Goal: Task Accomplishment & Management: Use online tool/utility

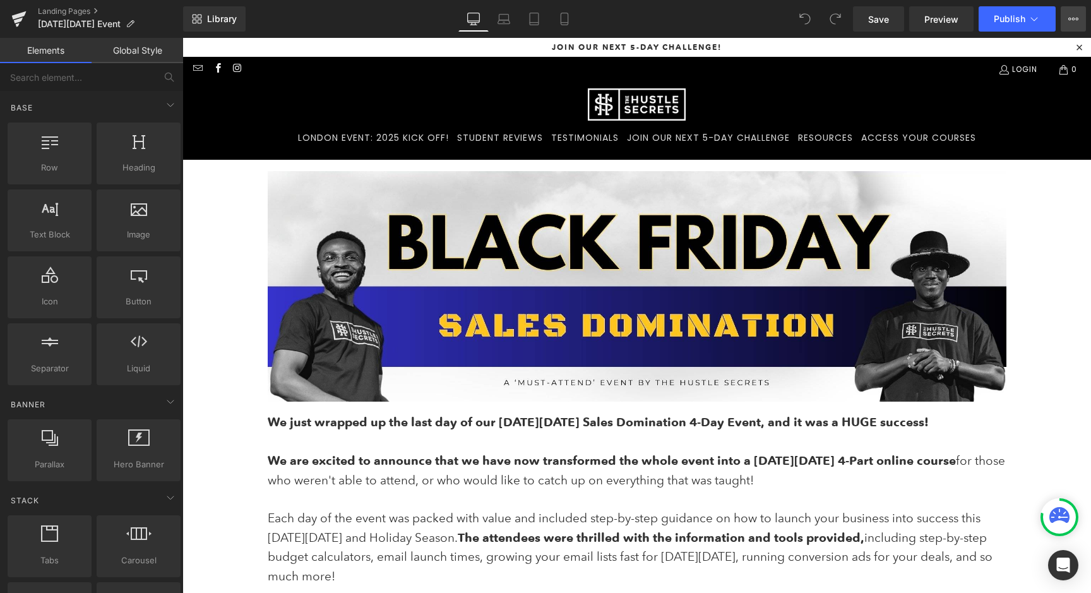
click at [1077, 21] on icon at bounding box center [1073, 19] width 10 height 10
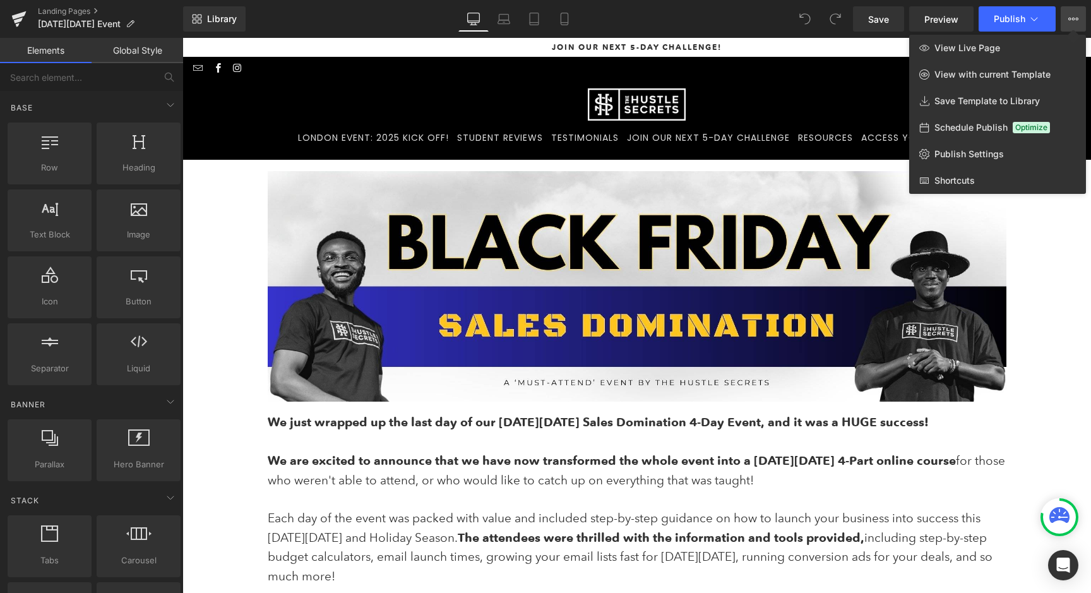
click at [794, 167] on div at bounding box center [636, 315] width 908 height 555
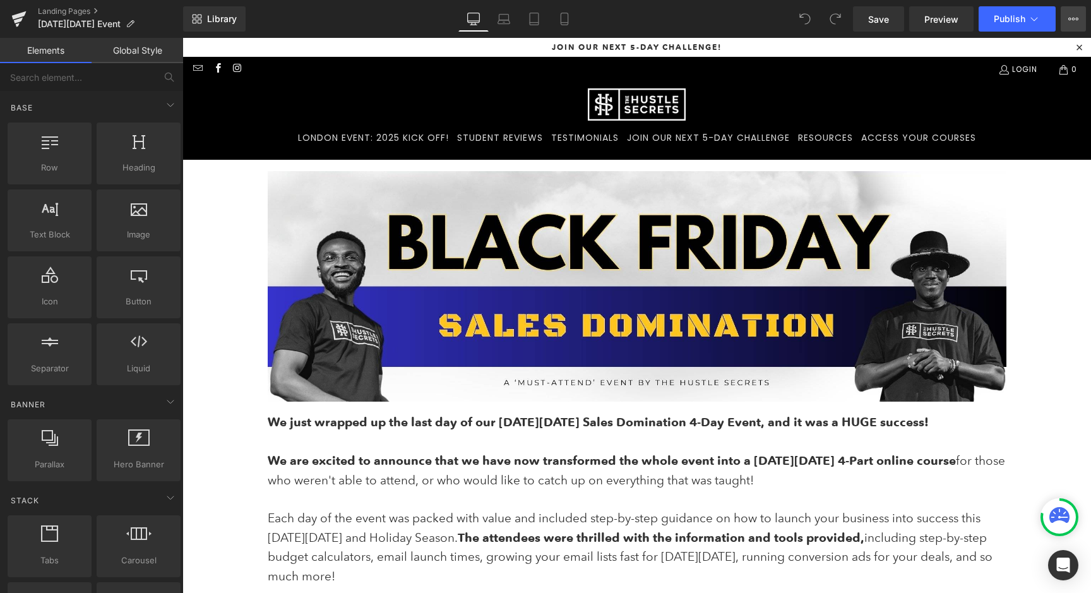
click at [1078, 19] on button "View Live Page View with current Template Save Template to Library Schedule Pub…" at bounding box center [1072, 18] width 25 height 25
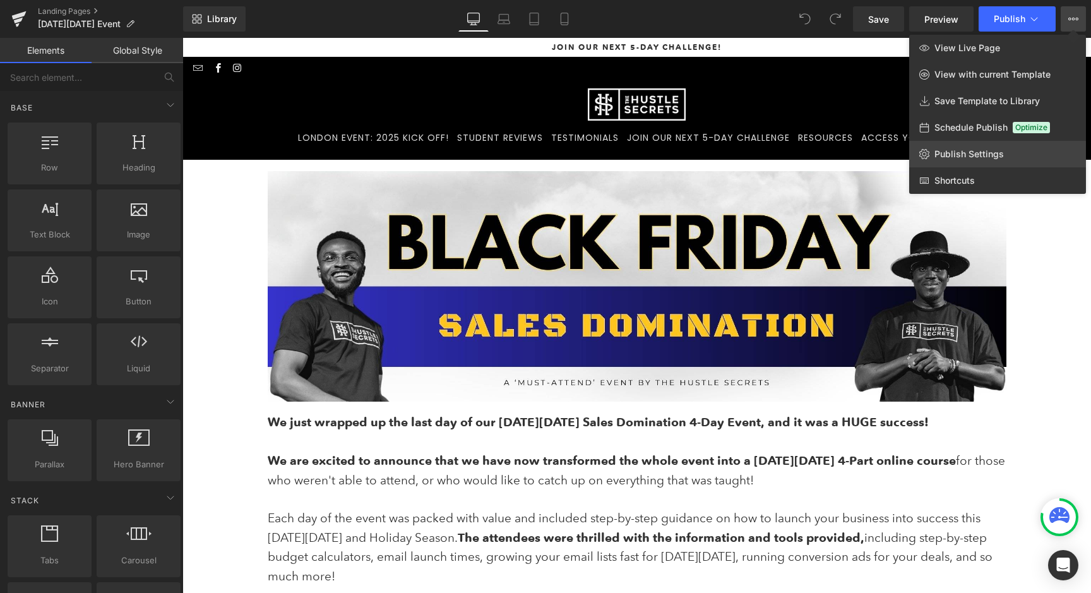
click at [982, 154] on span "Publish Settings" at bounding box center [968, 153] width 69 height 11
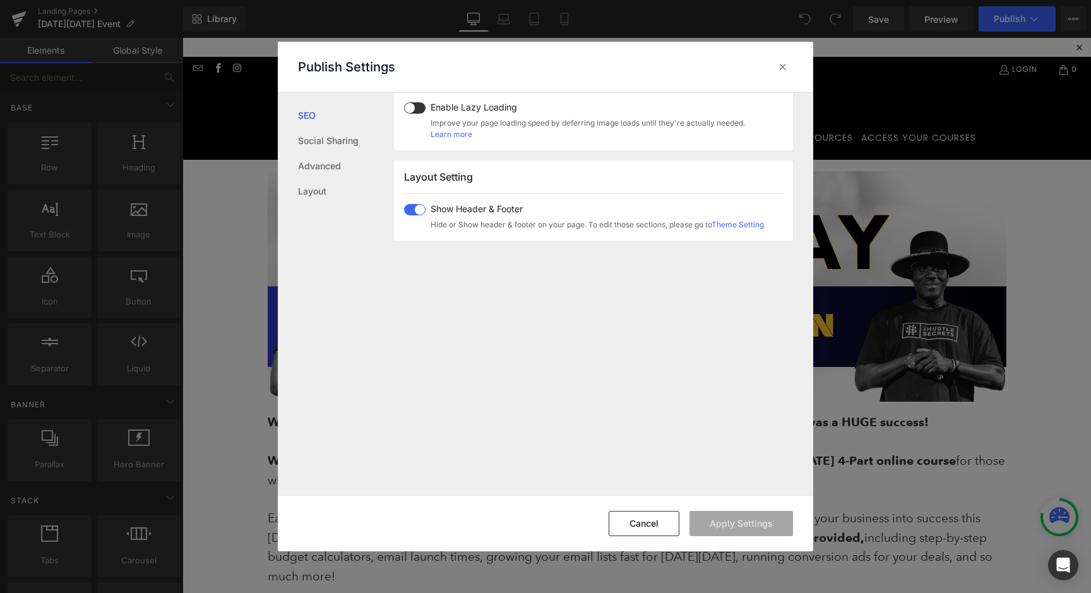
scroll to position [805, 0]
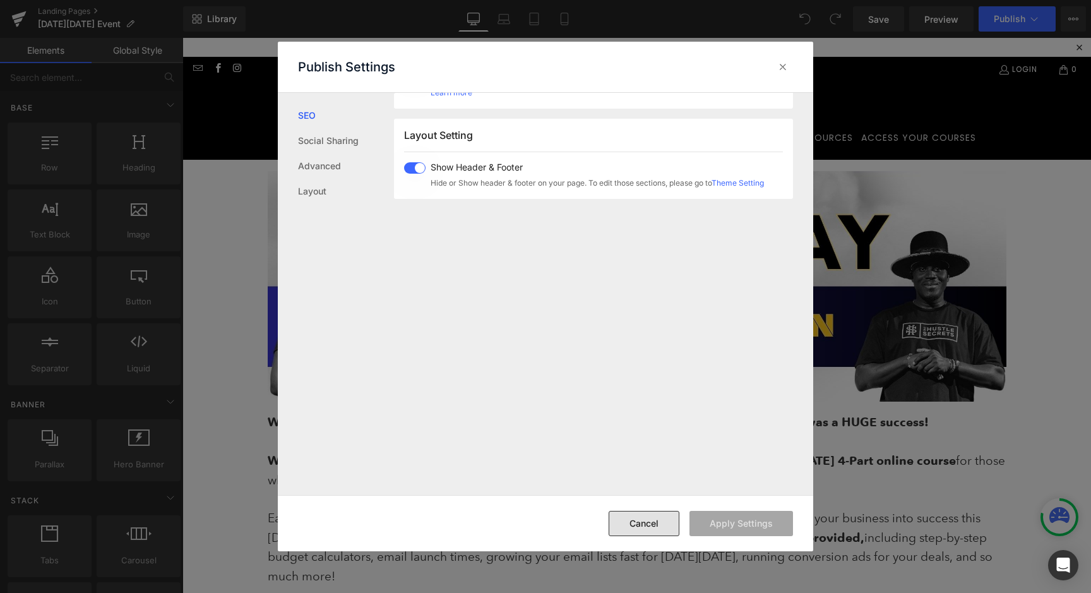
click at [634, 525] on button "Cancel" at bounding box center [643, 523] width 71 height 25
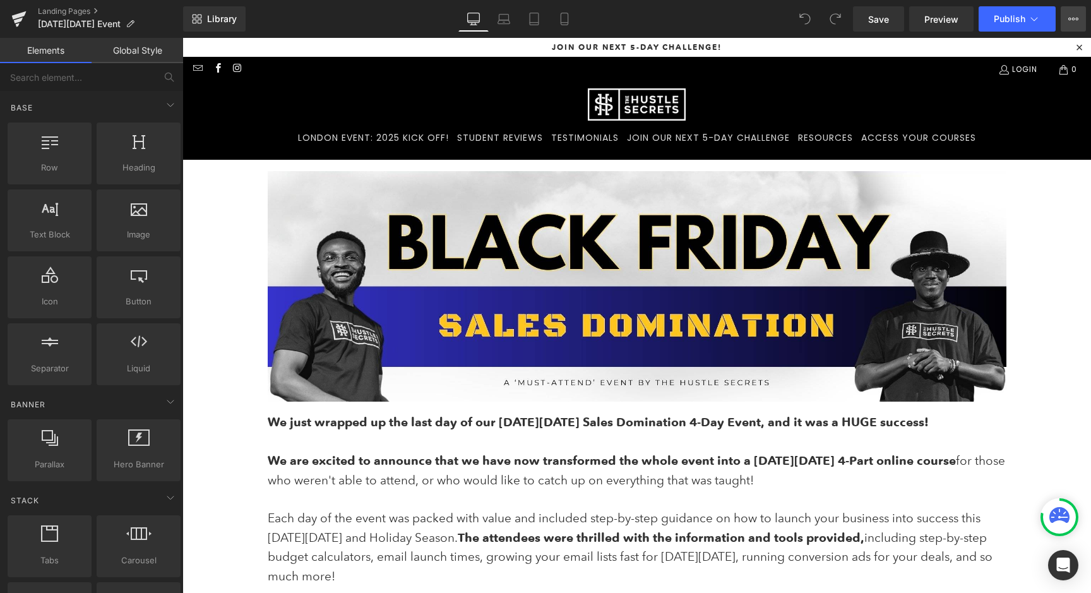
click at [1079, 14] on button "View Live Page View with current Template Save Template to Library Schedule Pub…" at bounding box center [1072, 18] width 25 height 25
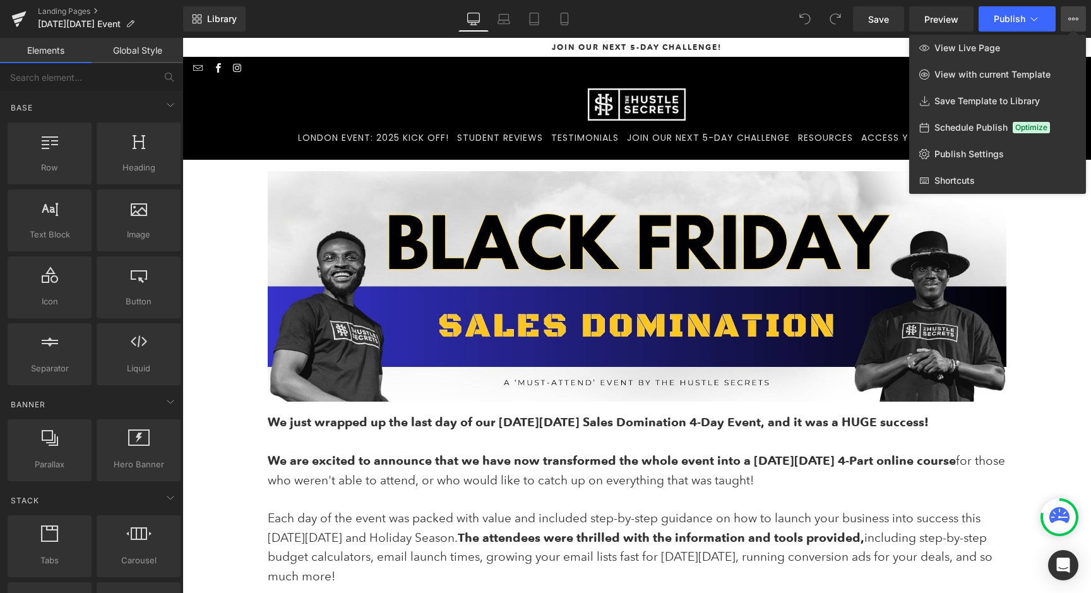
click at [138, 52] on link "Global Style" at bounding box center [138, 50] width 92 height 25
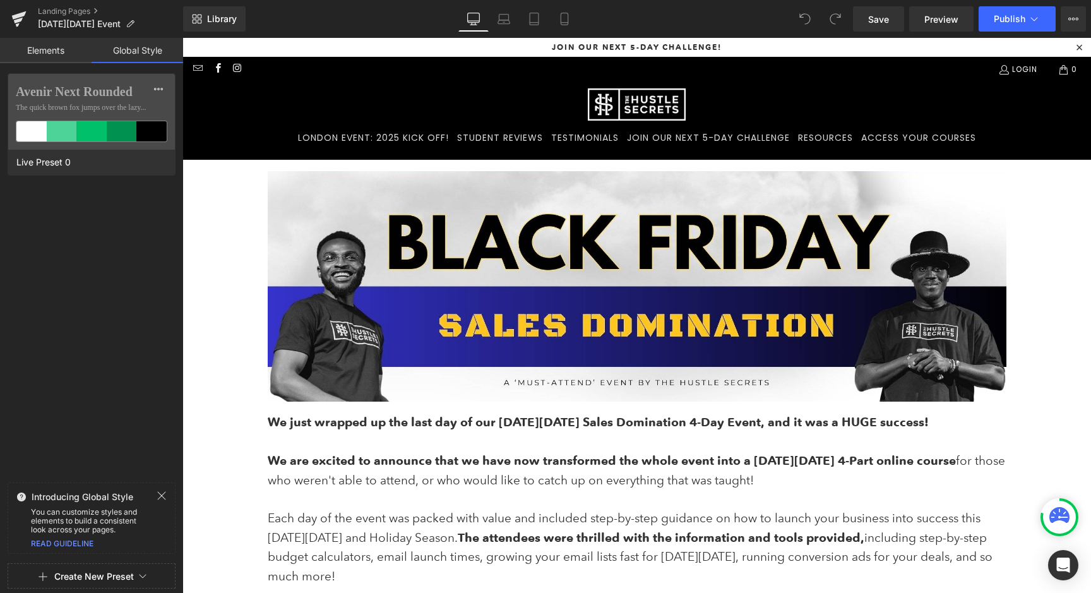
click at [54, 45] on link "Elements" at bounding box center [46, 50] width 92 height 25
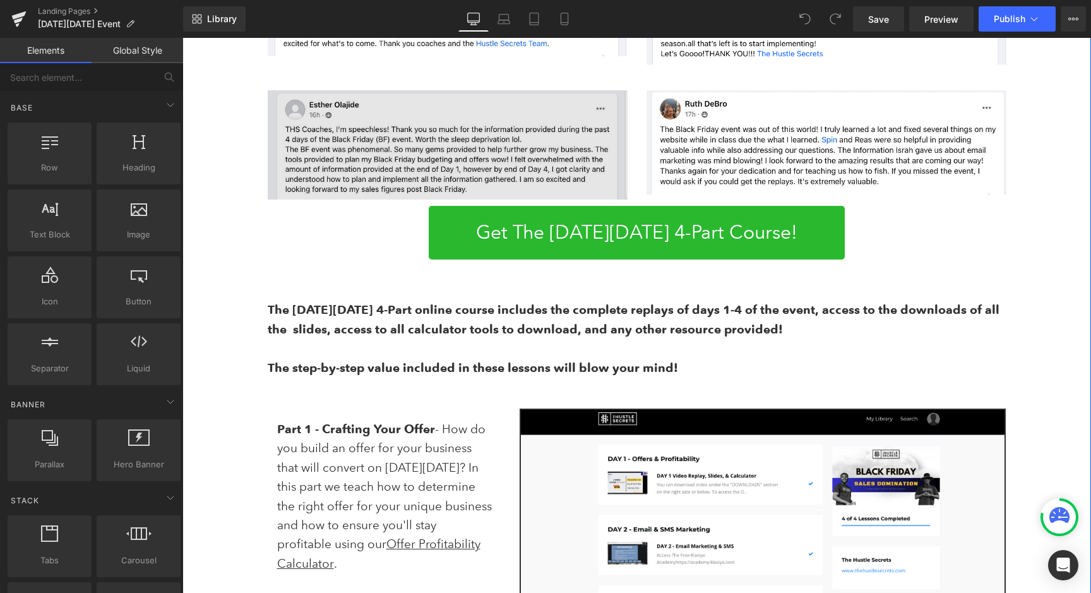
scroll to position [921, 0]
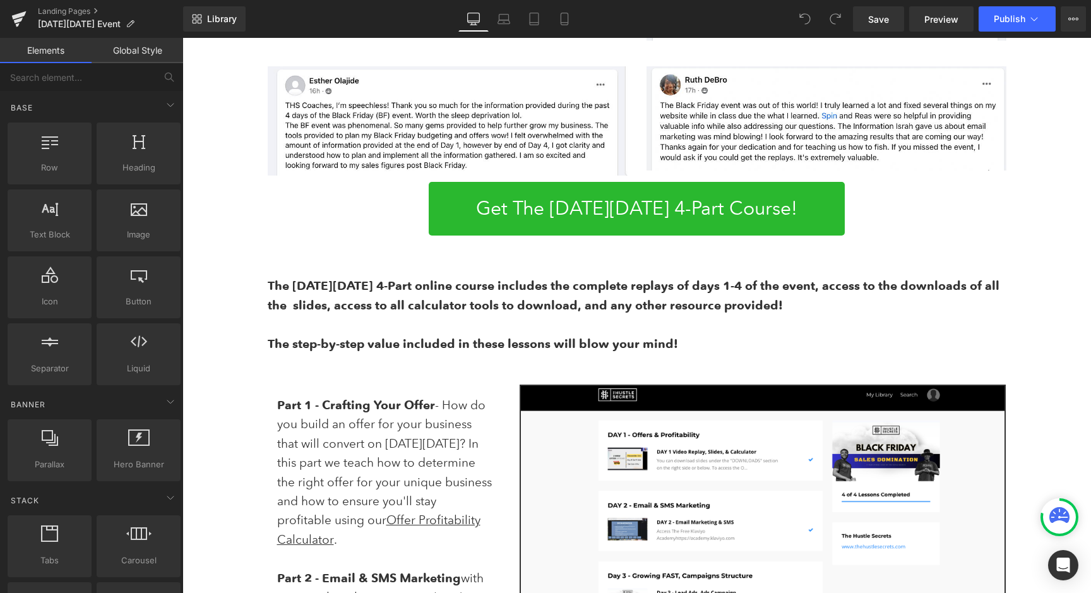
click at [1061, 518] on icon at bounding box center [1059, 515] width 20 height 16
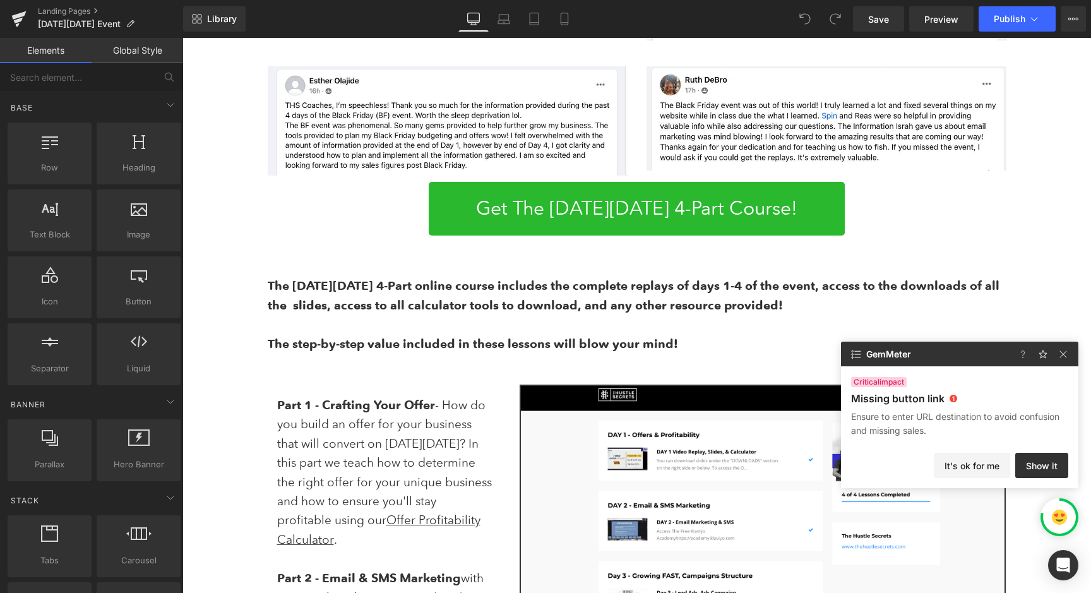
click at [1069, 344] on div at bounding box center [1045, 353] width 66 height 25
click at [1069, 350] on img at bounding box center [1062, 354] width 15 height 15
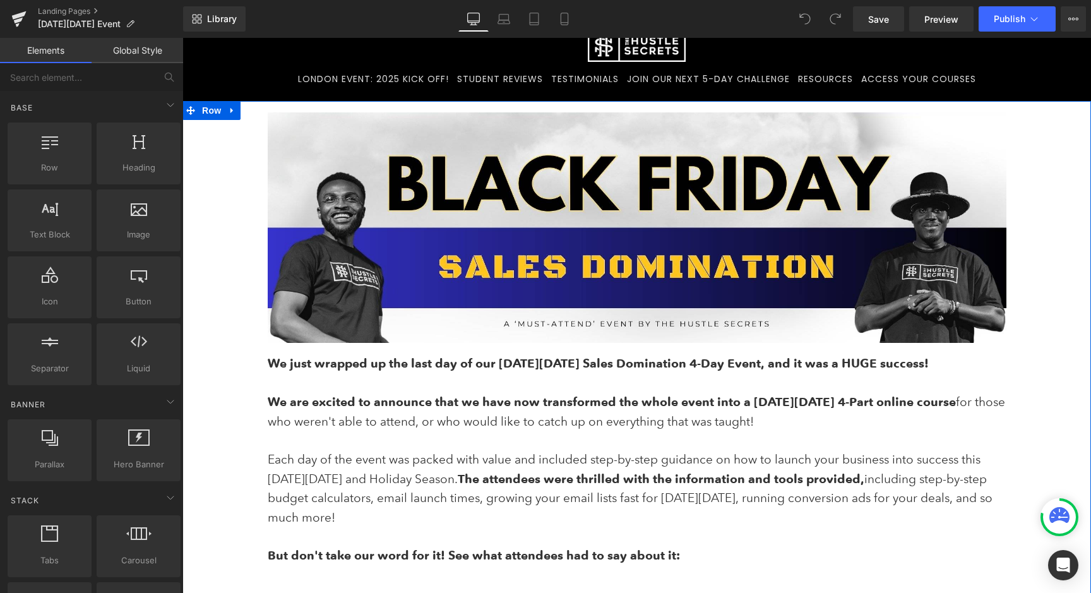
scroll to position [0, 0]
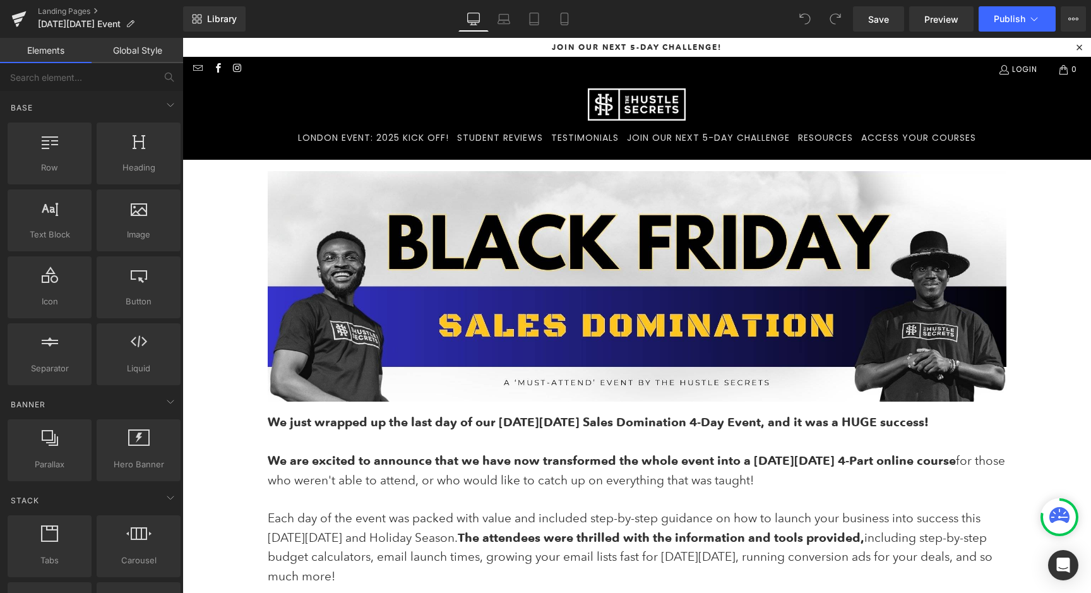
click at [804, 23] on icon at bounding box center [804, 18] width 11 height 11
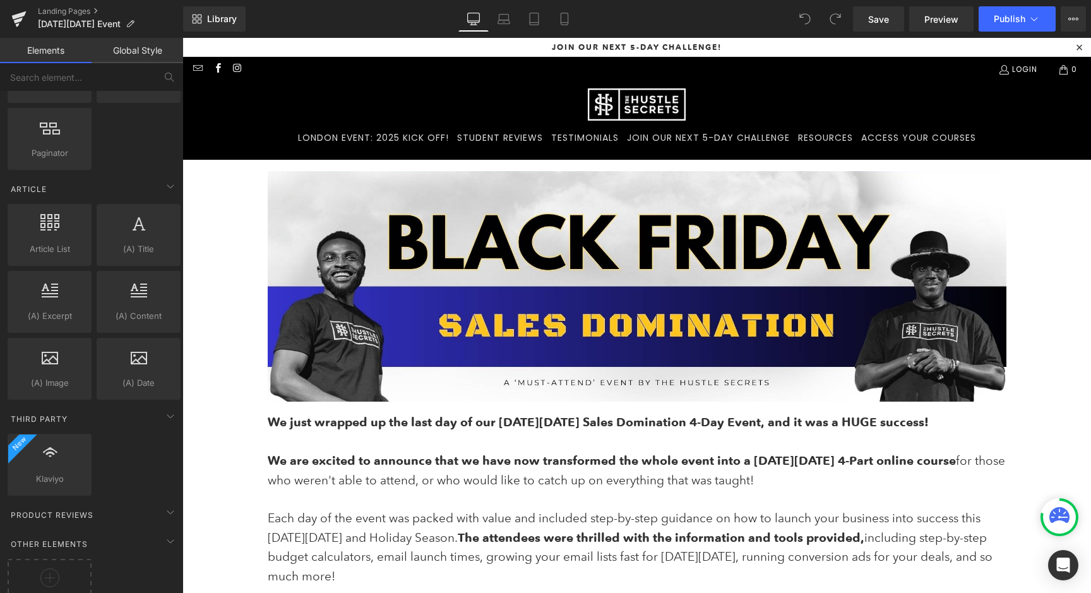
scroll to position [2283, 0]
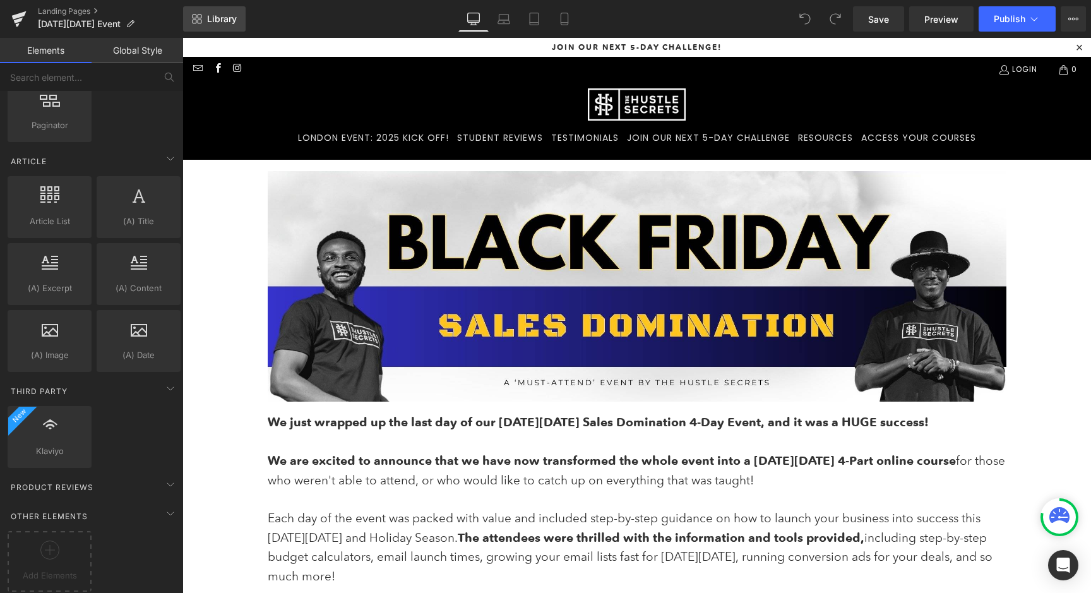
click at [209, 14] on span "Library" at bounding box center [222, 18] width 30 height 11
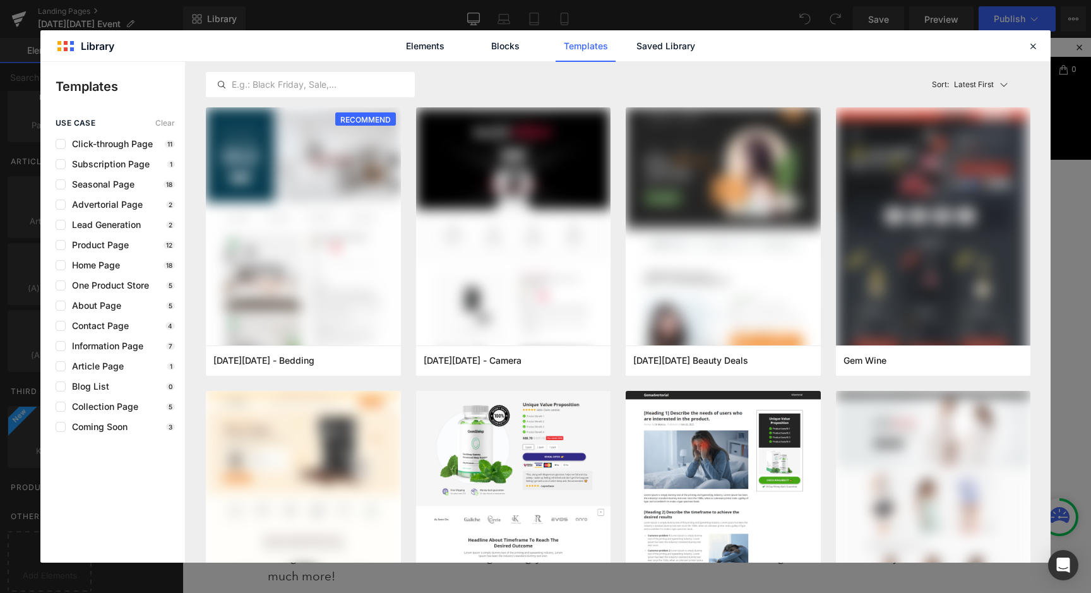
click at [1040, 45] on div "Elements Blocks Templates Saved Library" at bounding box center [545, 45] width 1010 height 31
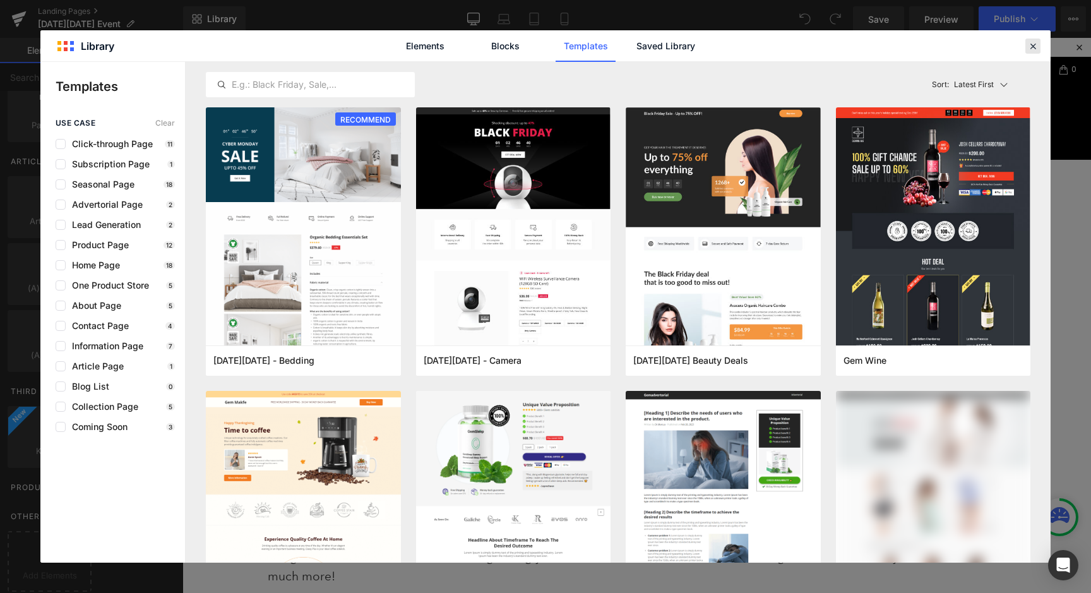
click at [1037, 45] on icon at bounding box center [1032, 45] width 11 height 11
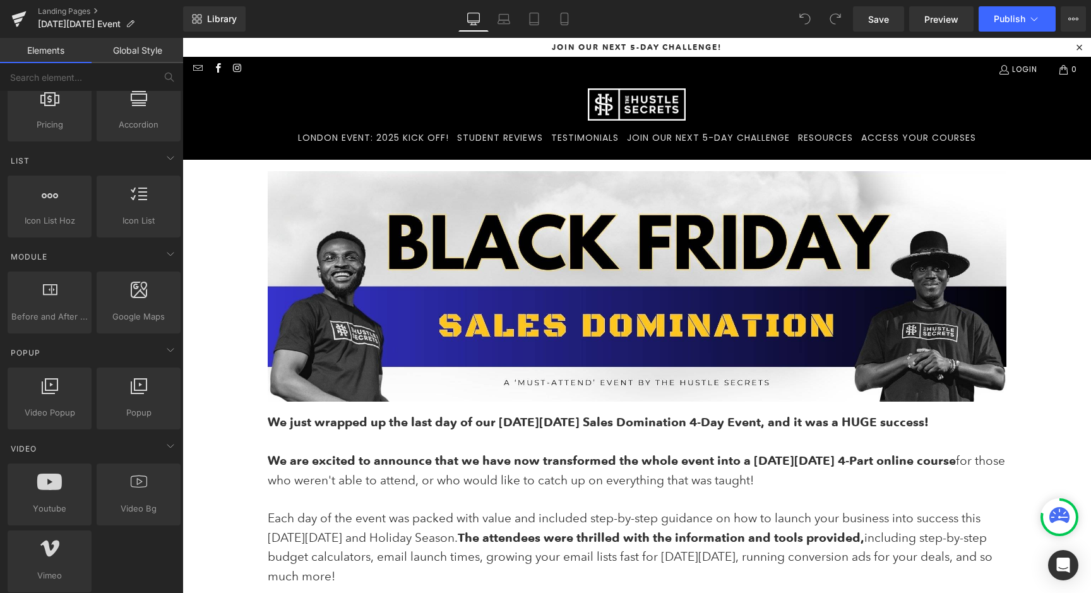
scroll to position [0, 0]
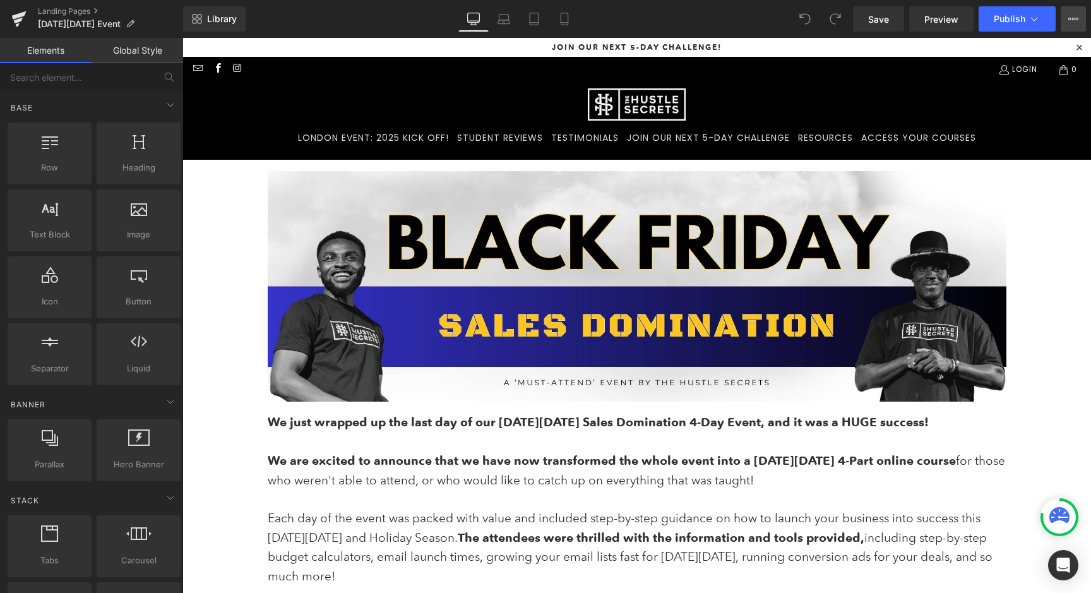
click at [1083, 23] on button "View Live Page View with current Template Save Template to Library Schedule Pub…" at bounding box center [1072, 18] width 25 height 25
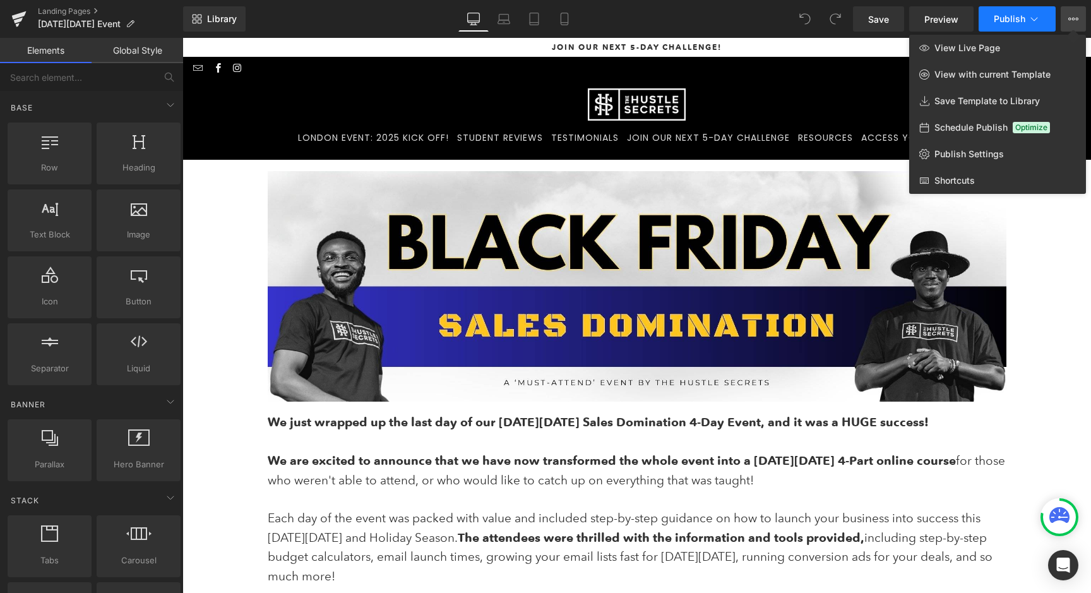
click at [1043, 14] on button "Publish" at bounding box center [1016, 18] width 77 height 25
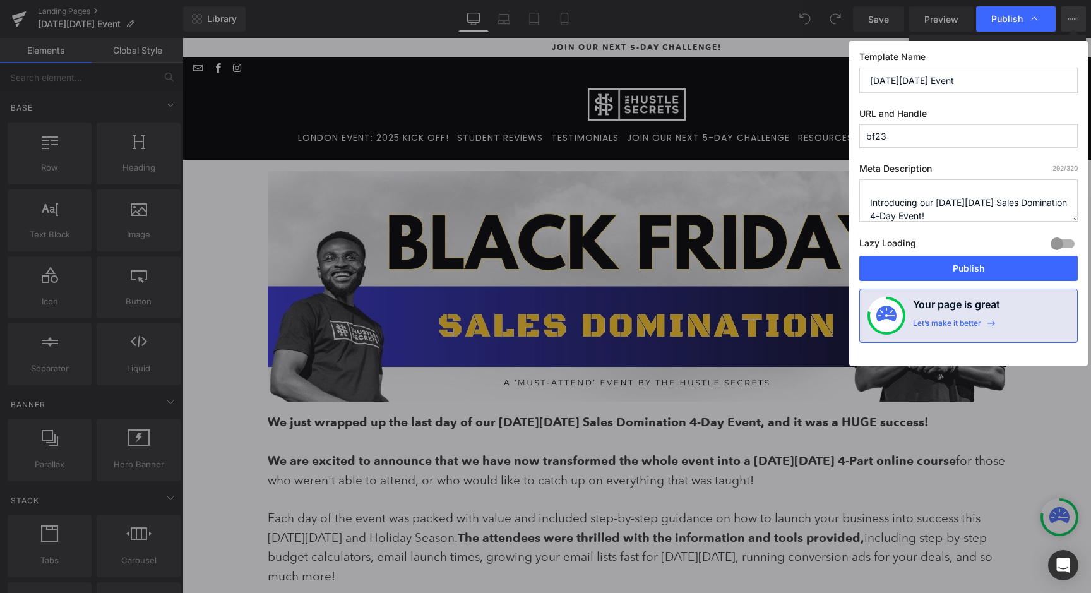
scroll to position [93, 0]
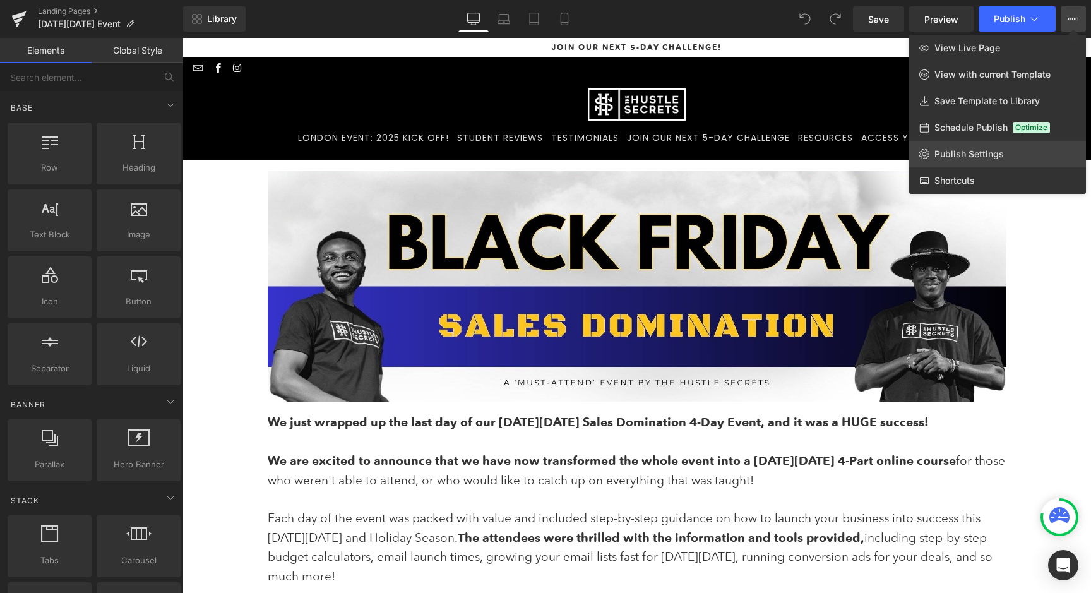
click at [966, 161] on link "Publish Settings" at bounding box center [997, 154] width 177 height 27
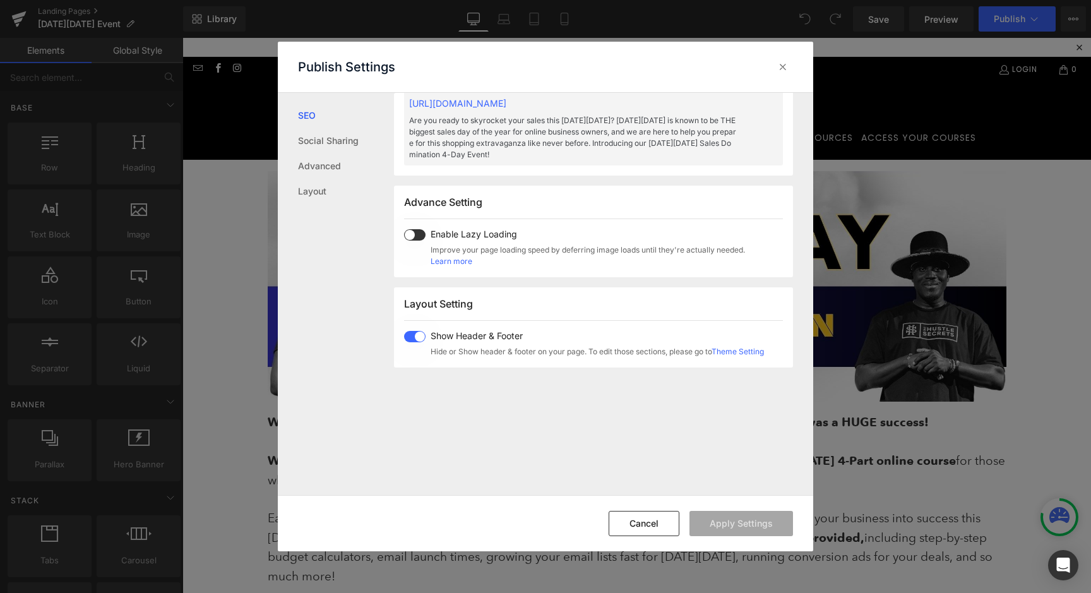
scroll to position [820, 0]
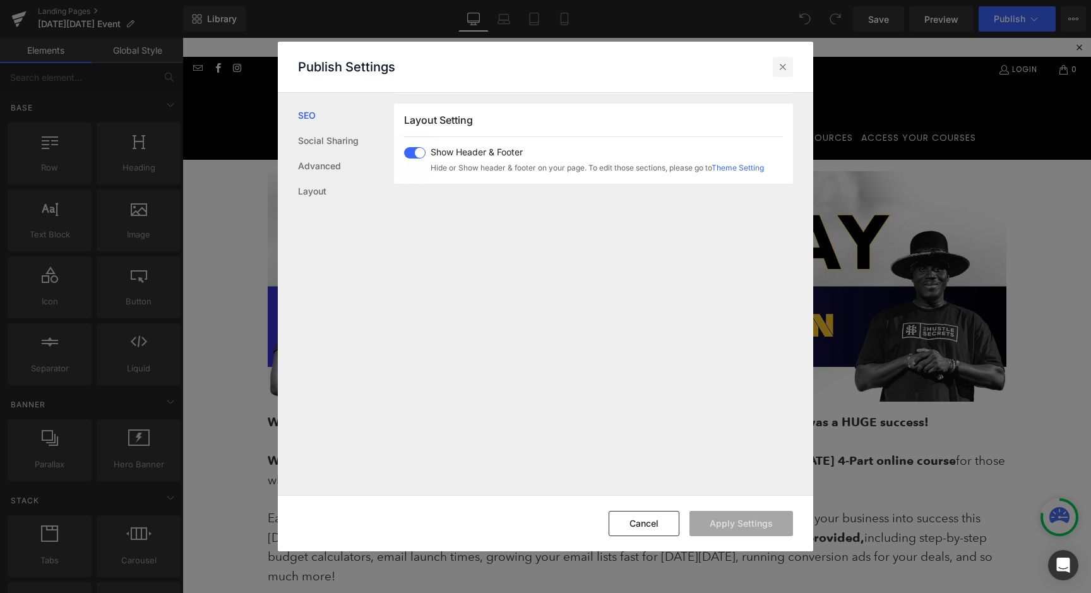
click at [781, 62] on icon at bounding box center [782, 67] width 13 height 13
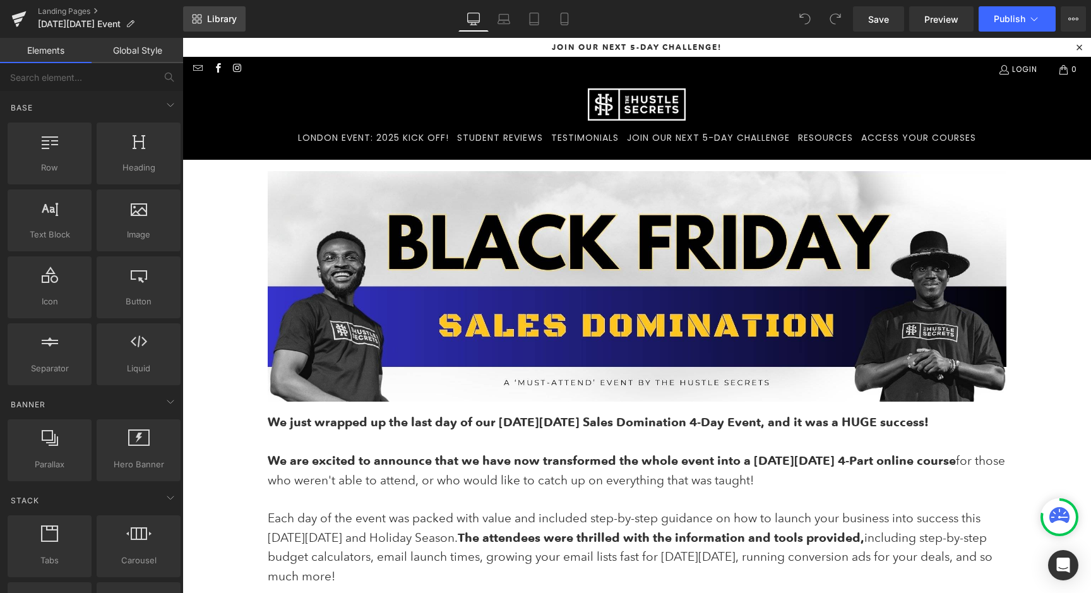
click at [208, 19] on span "Library" at bounding box center [222, 18] width 30 height 11
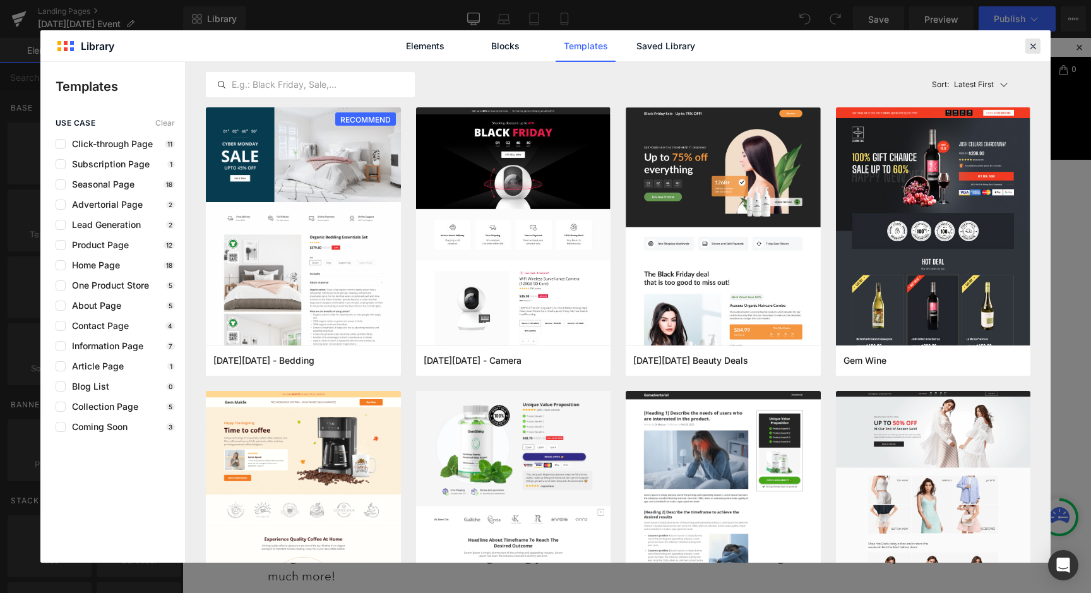
click at [1039, 50] on div at bounding box center [1032, 46] width 15 height 15
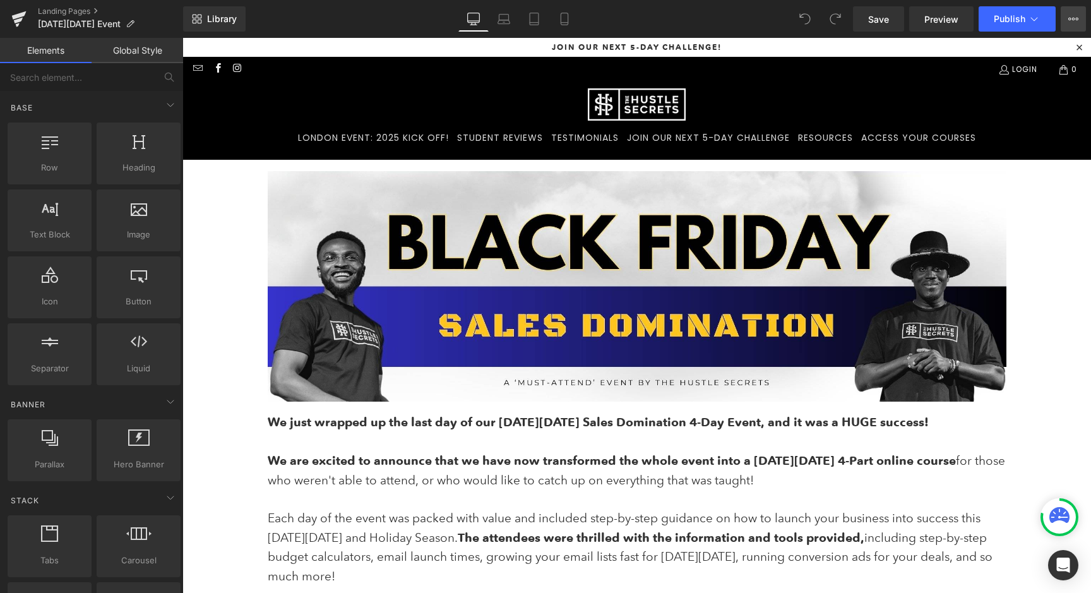
click at [1079, 21] on button "View Live Page View with current Template Save Template to Library Schedule Pub…" at bounding box center [1072, 18] width 25 height 25
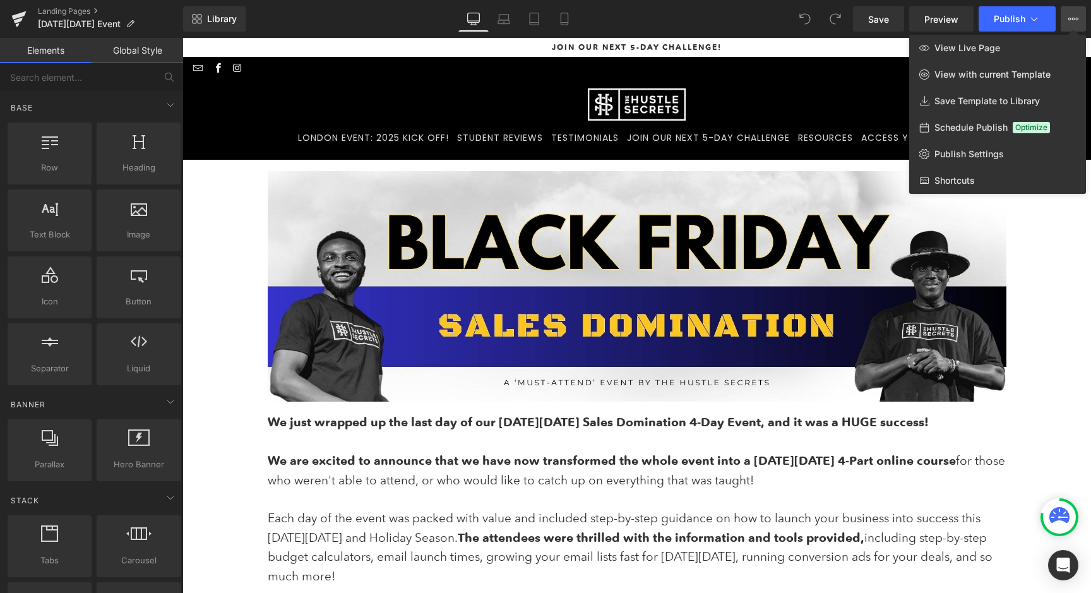
click at [986, 128] on span "Schedule Publish" at bounding box center [970, 127] width 73 height 11
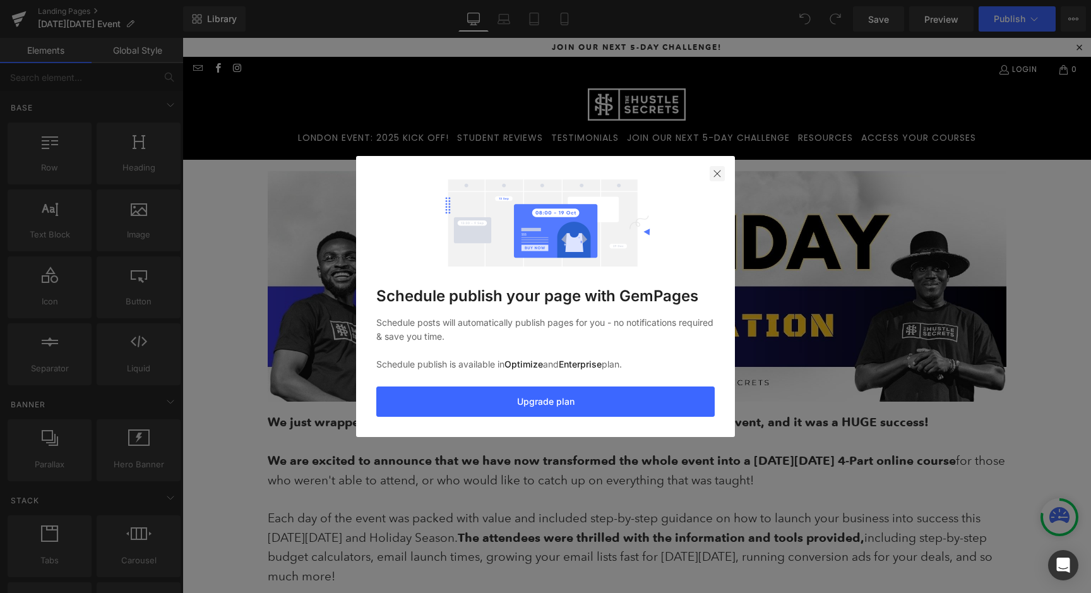
click at [721, 172] on img at bounding box center [717, 174] width 10 height 10
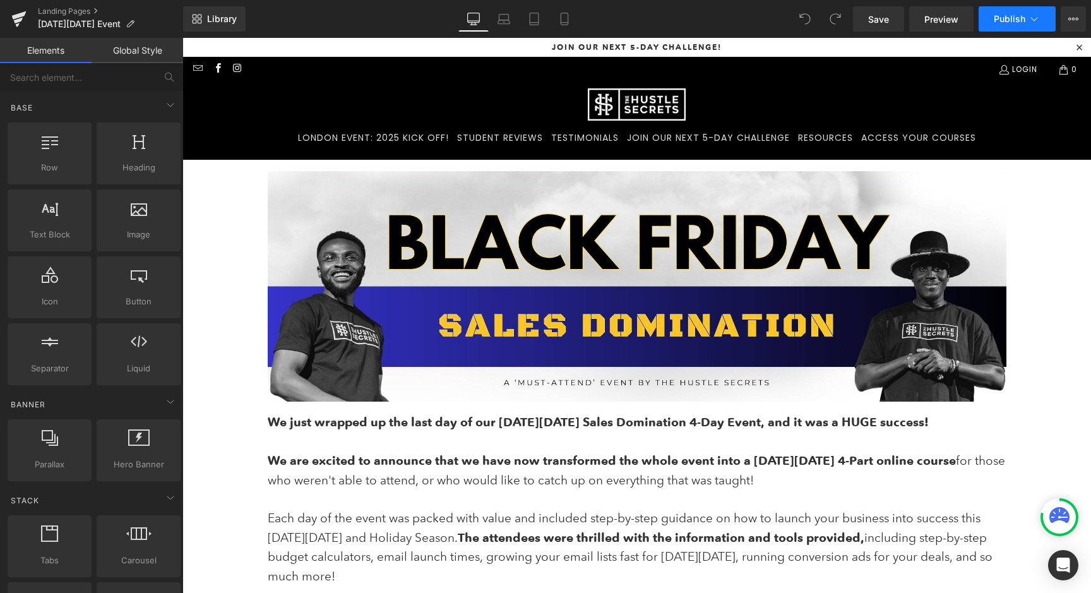
click at [1034, 20] on icon at bounding box center [1034, 19] width 7 height 4
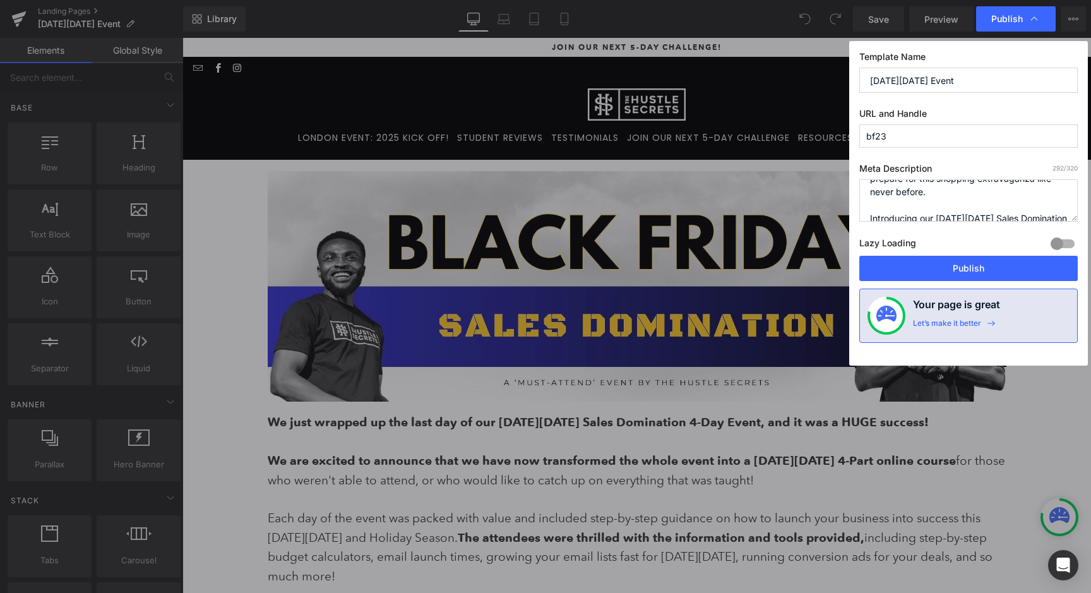
scroll to position [93, 0]
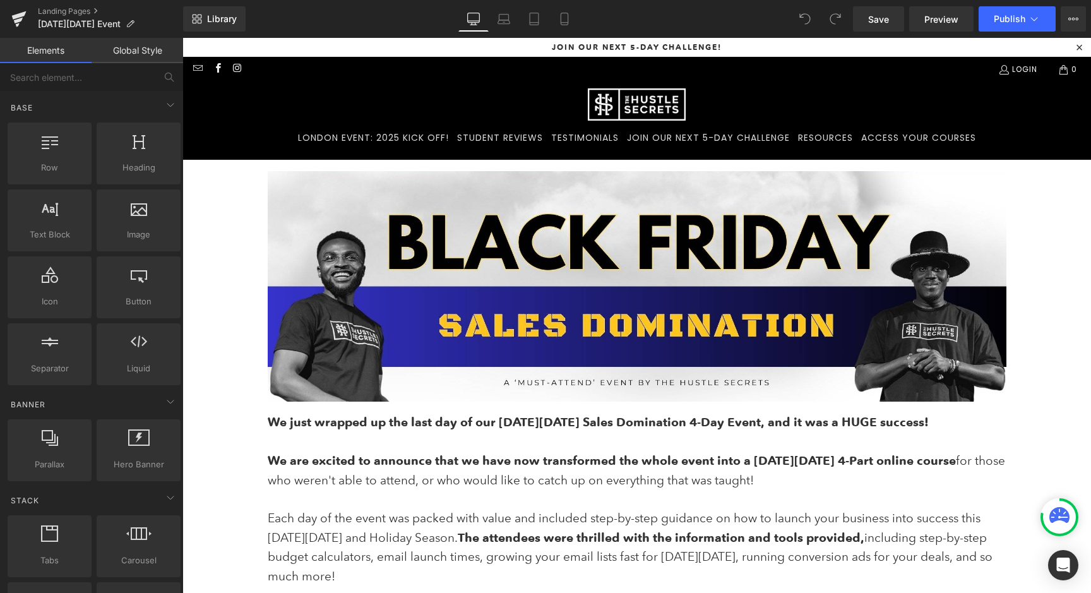
click at [1076, 16] on icon at bounding box center [1073, 19] width 10 height 10
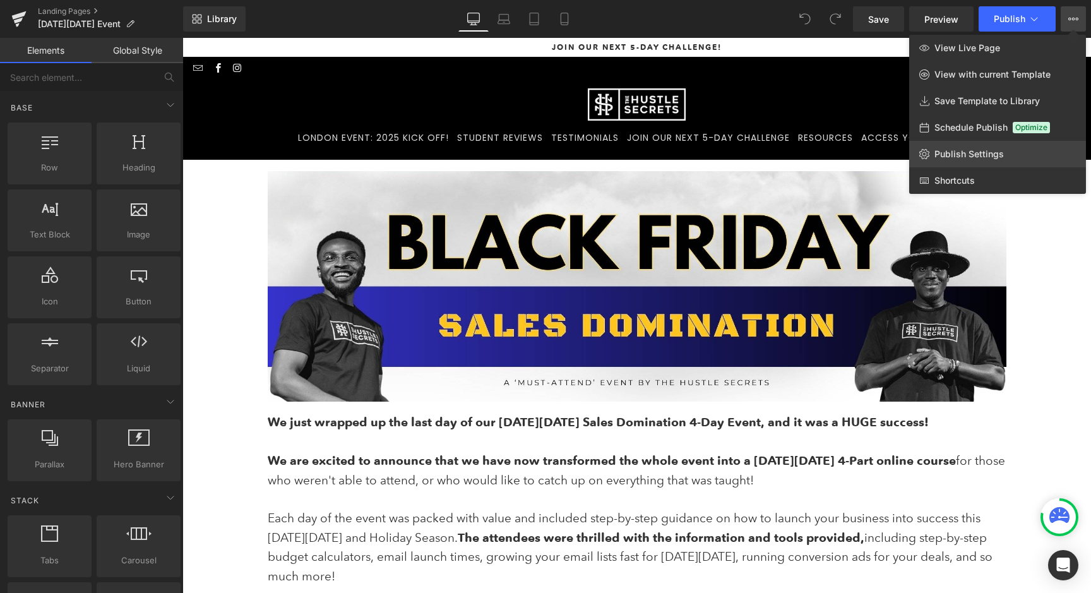
click at [973, 158] on span "Publish Settings" at bounding box center [968, 153] width 69 height 11
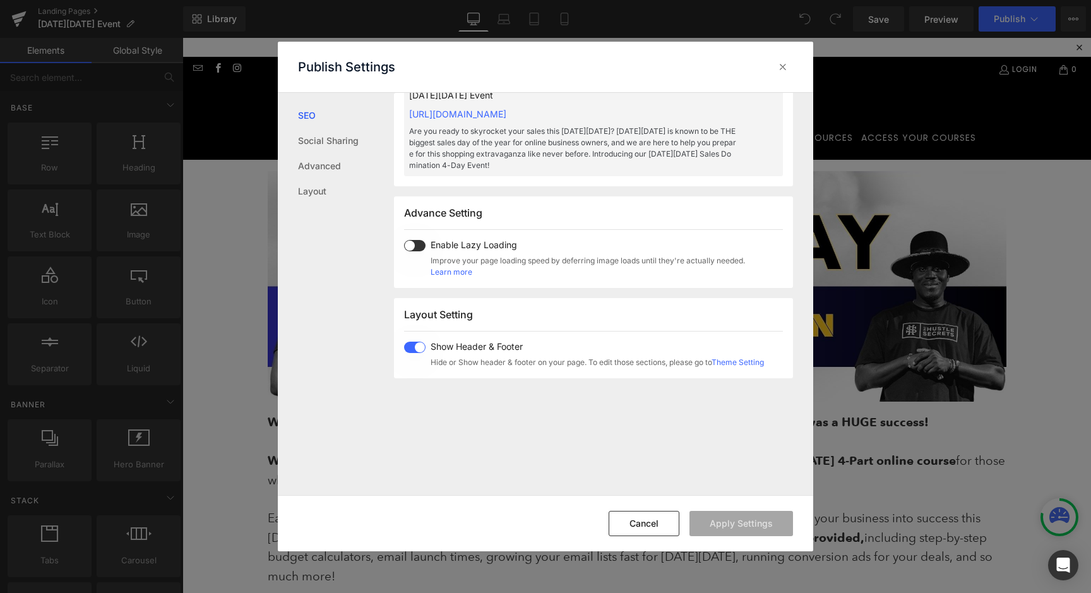
scroll to position [627, 0]
click at [648, 523] on button "Cancel" at bounding box center [643, 523] width 71 height 25
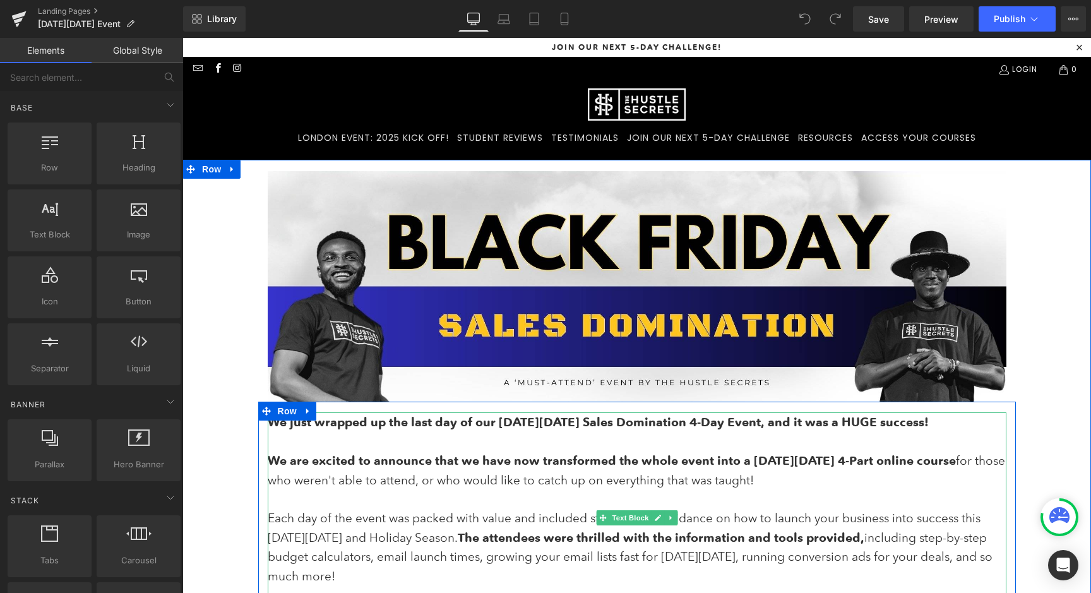
click at [319, 476] on span "We are excited to announce that we have now transformed the whole event into a …" at bounding box center [636, 537] width 737 height 169
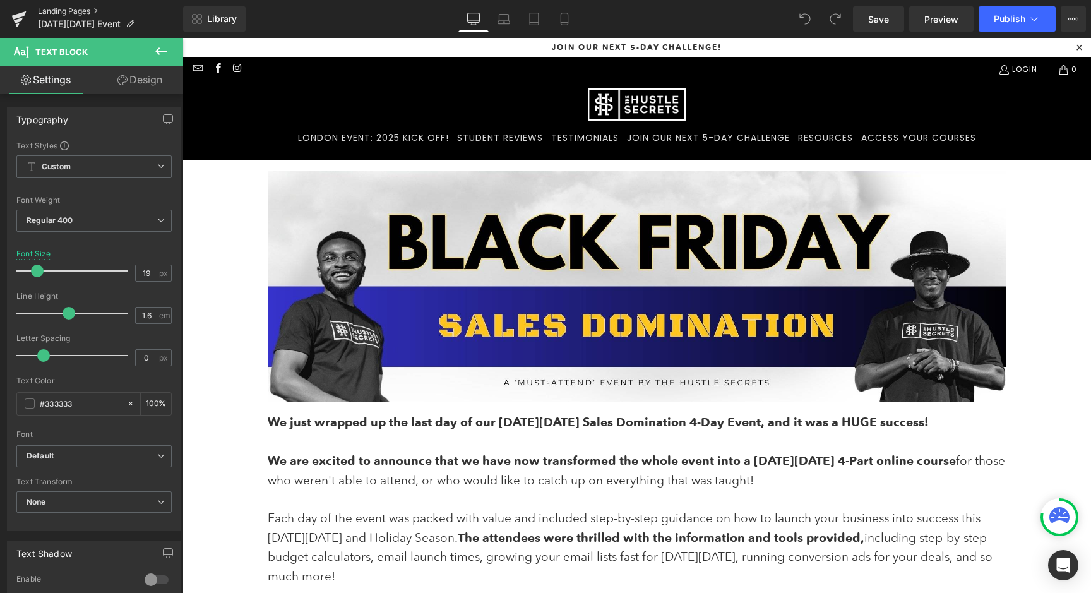
click at [56, 9] on link "Landing Pages" at bounding box center [110, 11] width 145 height 10
